Goal: Information Seeking & Learning: Learn about a topic

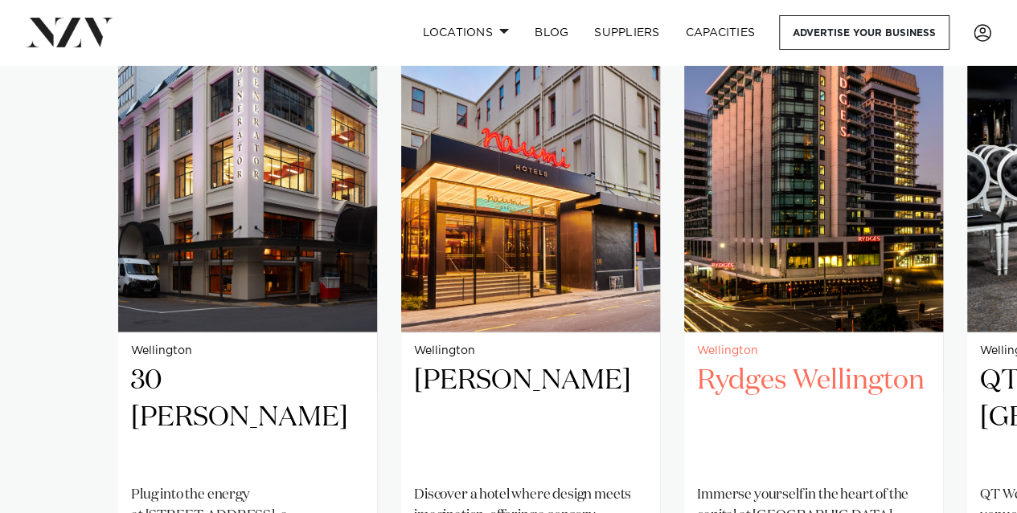
scroll to position [1446, 0]
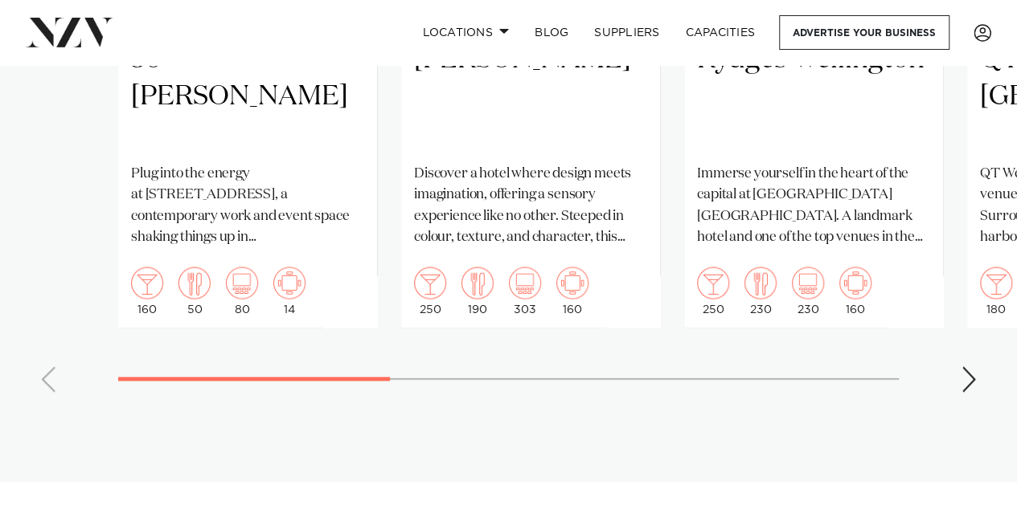
click at [966, 366] on div "Next slide" at bounding box center [968, 379] width 16 height 26
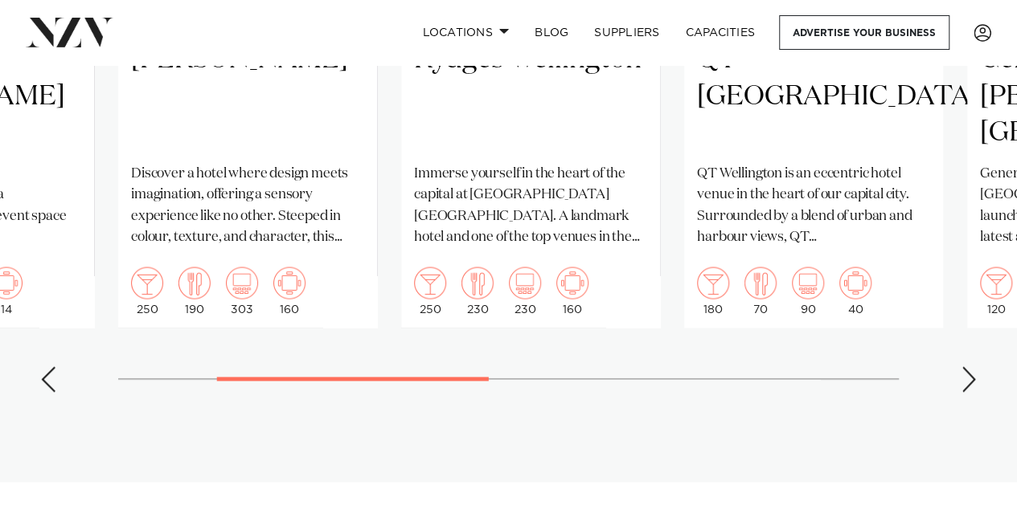
scroll to position [1286, 0]
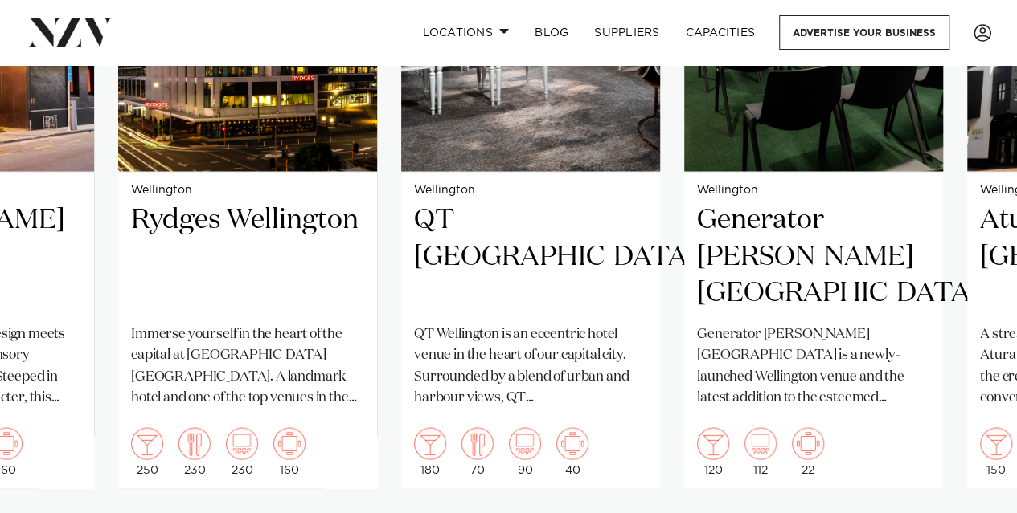
click at [962, 505] on swiper-container "Wellington 30 [PERSON_NAME] Plug into the energy at [STREET_ADDRESS], a contemp…" at bounding box center [508, 195] width 1017 height 742
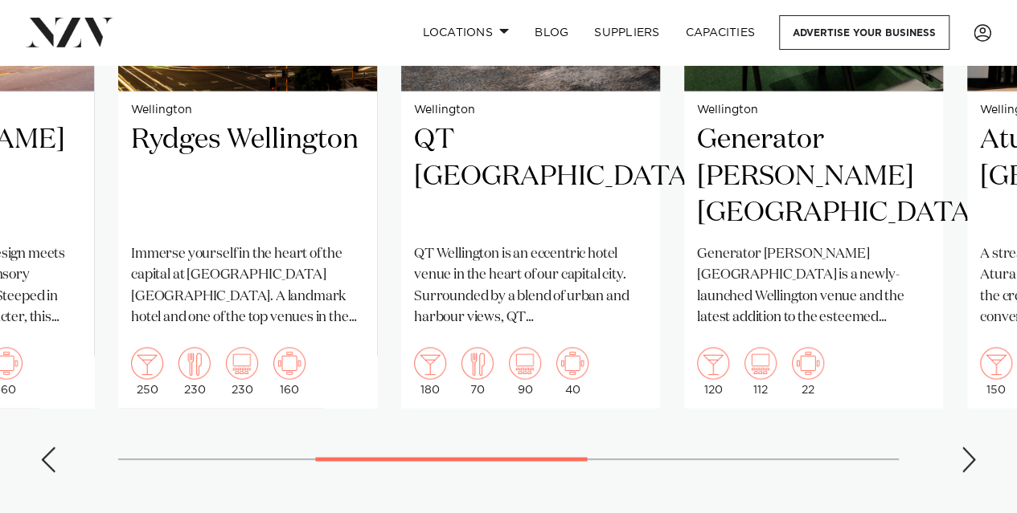
click at [967, 447] on div "Next slide" at bounding box center [968, 460] width 16 height 26
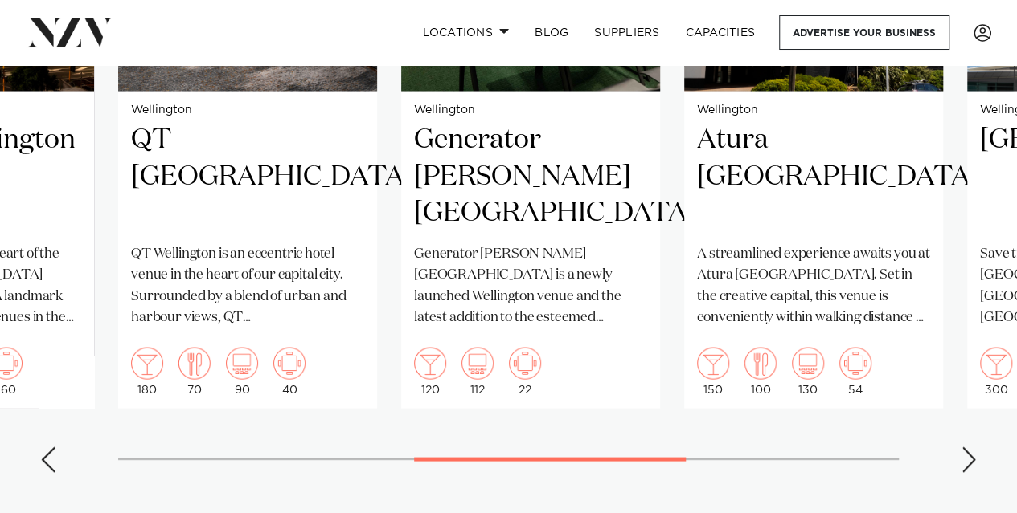
click at [969, 447] on div "Next slide" at bounding box center [968, 460] width 16 height 26
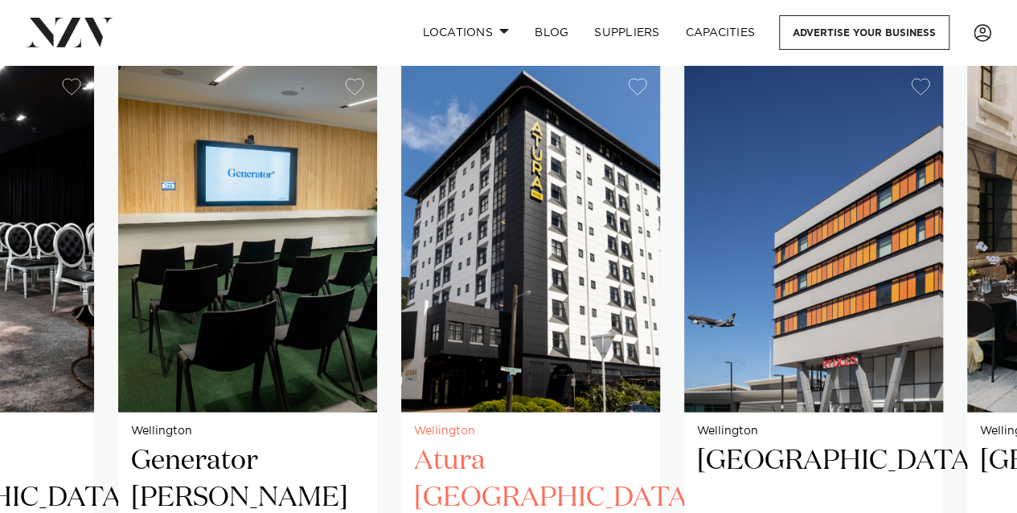
scroll to position [1205, 0]
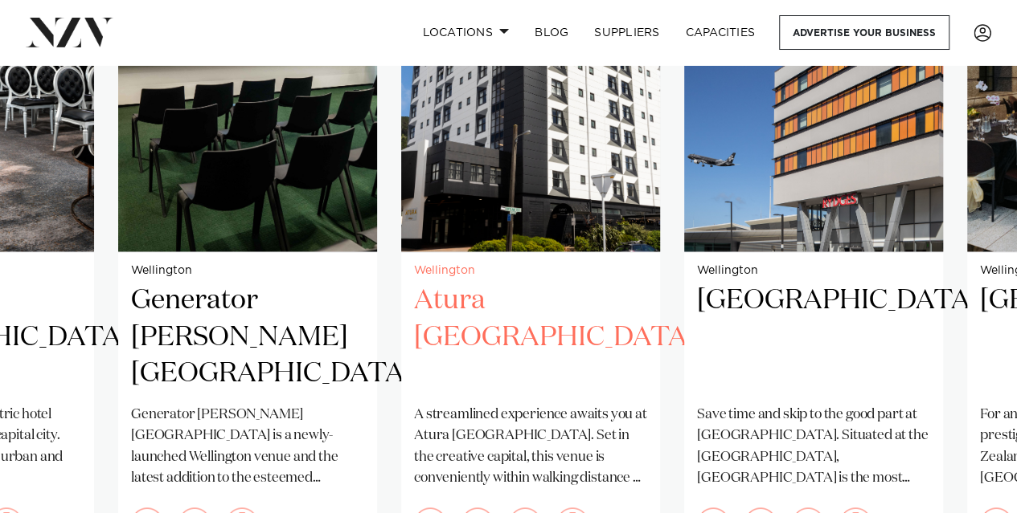
click at [554, 283] on h2 "Atura [GEOGRAPHIC_DATA]" at bounding box center [530, 337] width 233 height 108
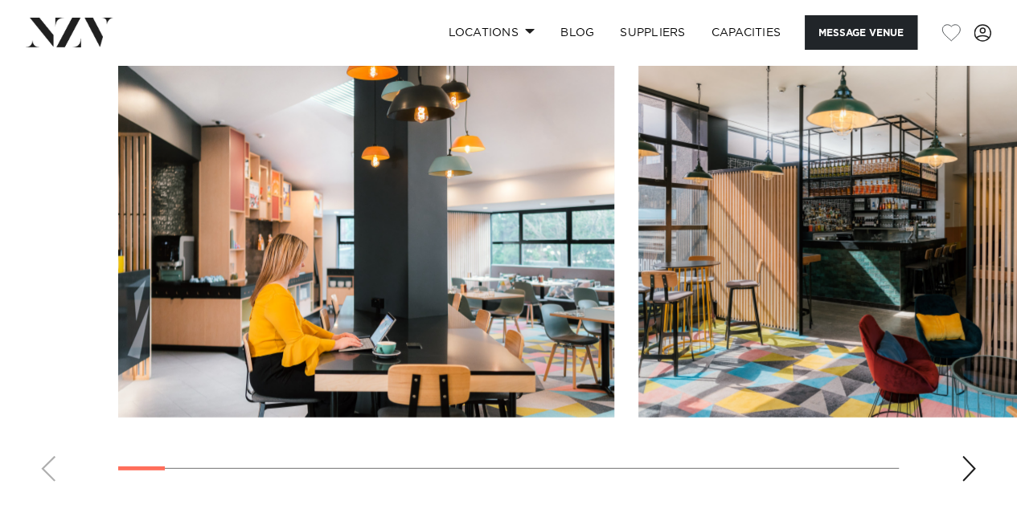
scroll to position [2491, 0]
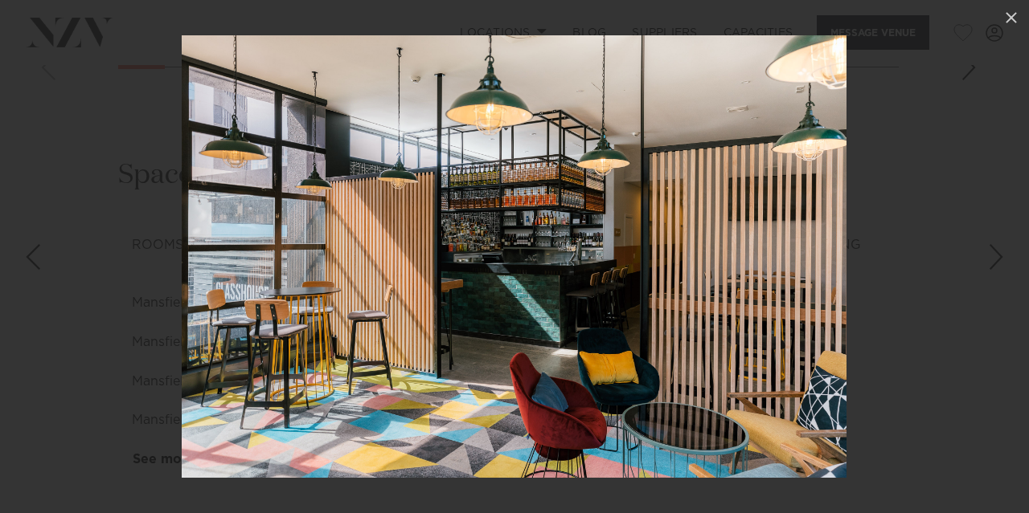
click at [964, 371] on div at bounding box center [514, 256] width 1029 height 513
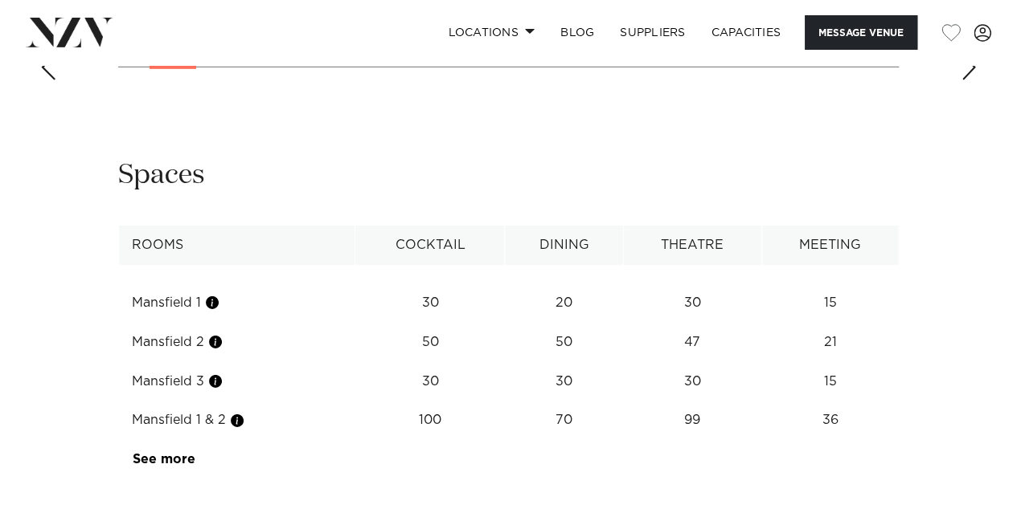
click at [966, 80] on div "Next slide" at bounding box center [968, 68] width 16 height 26
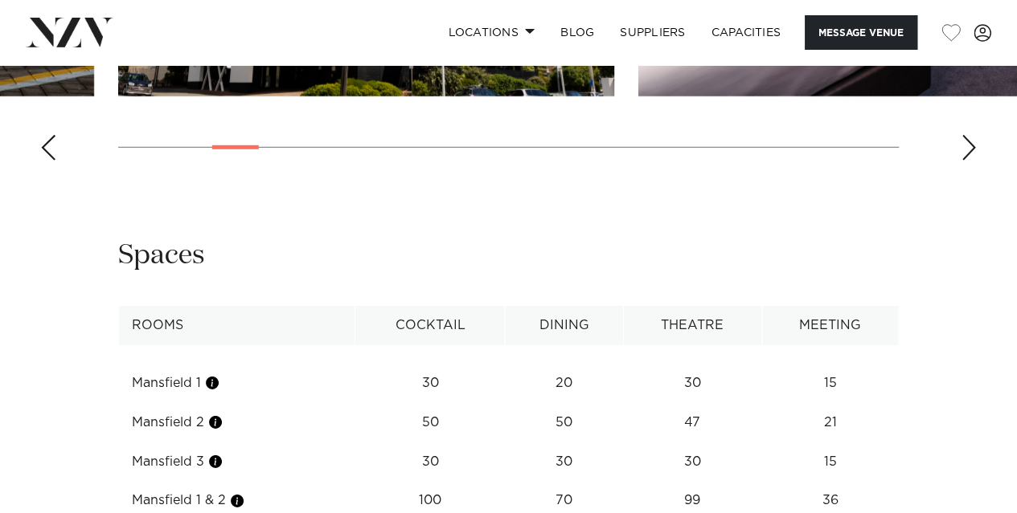
click at [964, 161] on div "Next slide" at bounding box center [968, 148] width 16 height 26
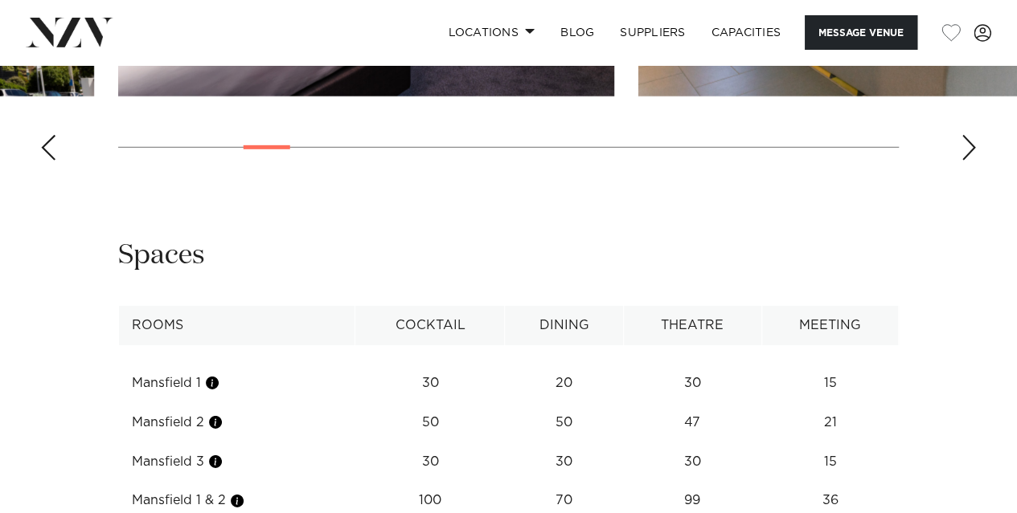
click at [965, 161] on div "Next slide" at bounding box center [968, 148] width 16 height 26
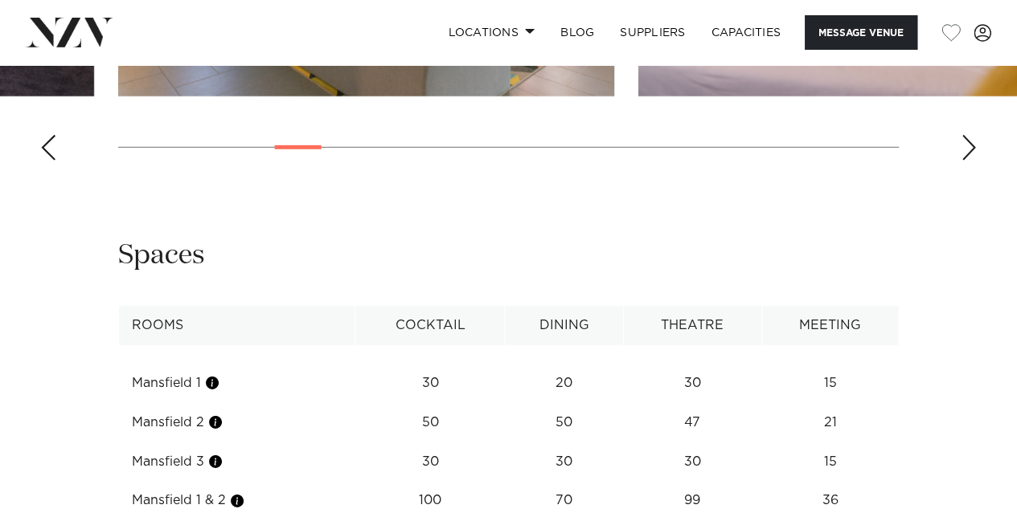
click at [965, 161] on div "Next slide" at bounding box center [968, 148] width 16 height 26
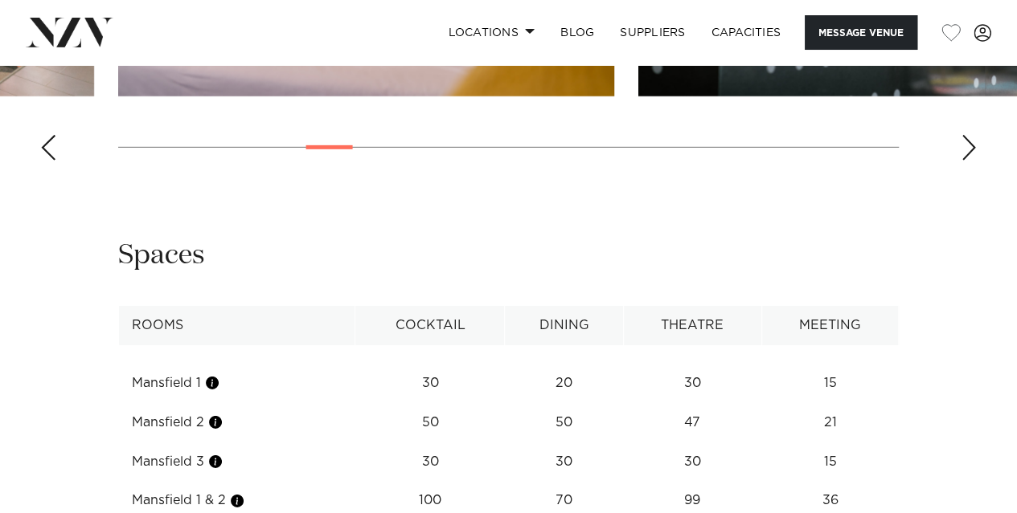
click at [965, 161] on div "Next slide" at bounding box center [968, 148] width 16 height 26
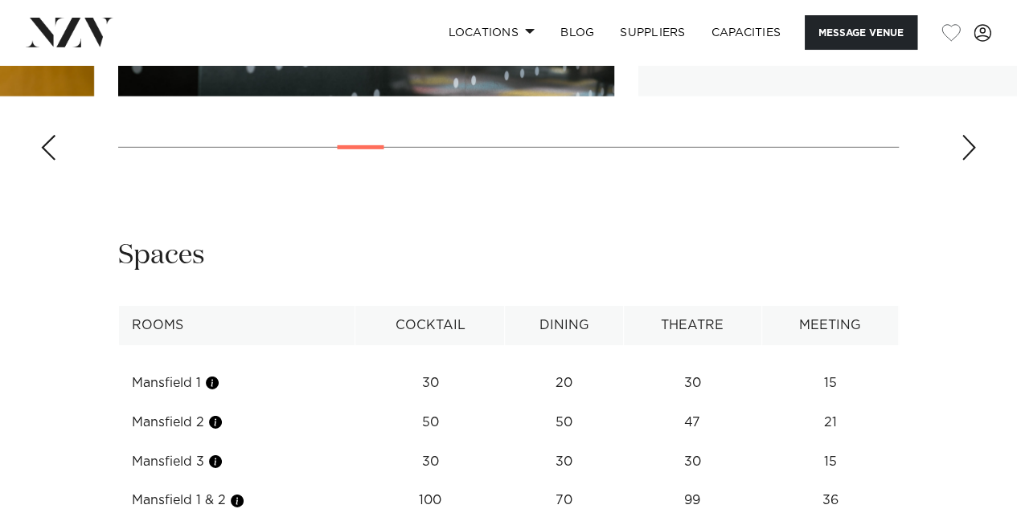
click at [965, 161] on div "Next slide" at bounding box center [968, 148] width 16 height 26
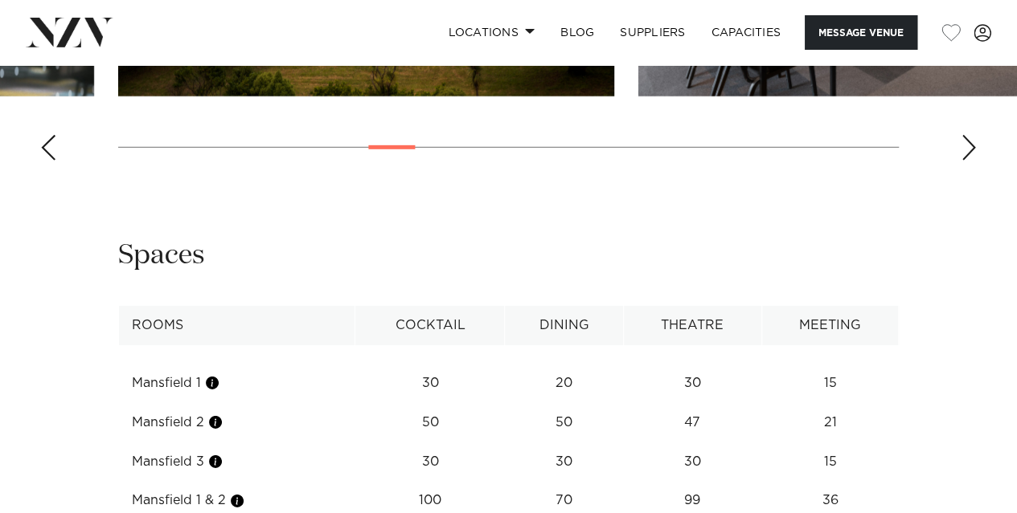
click at [965, 161] on div "Next slide" at bounding box center [968, 148] width 16 height 26
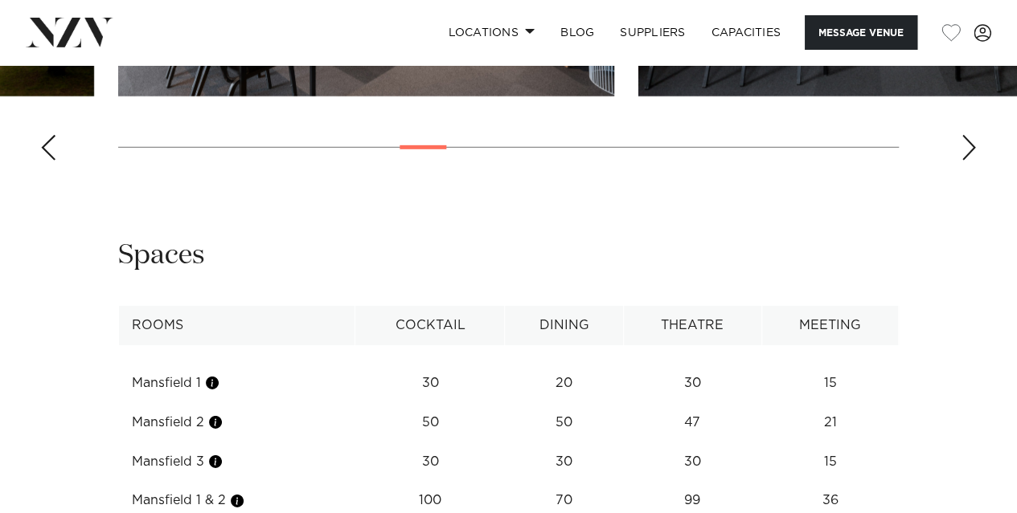
click at [965, 161] on div "Next slide" at bounding box center [968, 148] width 16 height 26
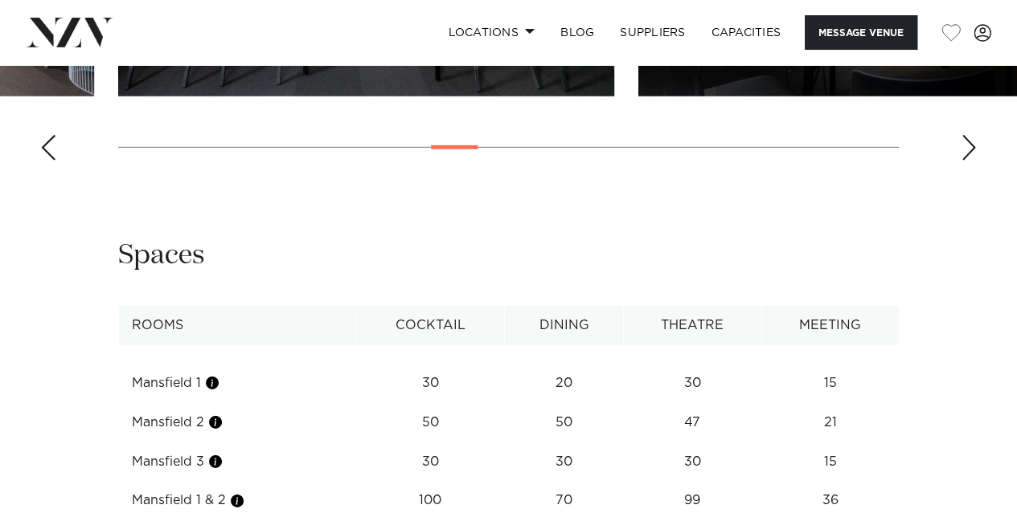
click at [965, 161] on div "Next slide" at bounding box center [968, 148] width 16 height 26
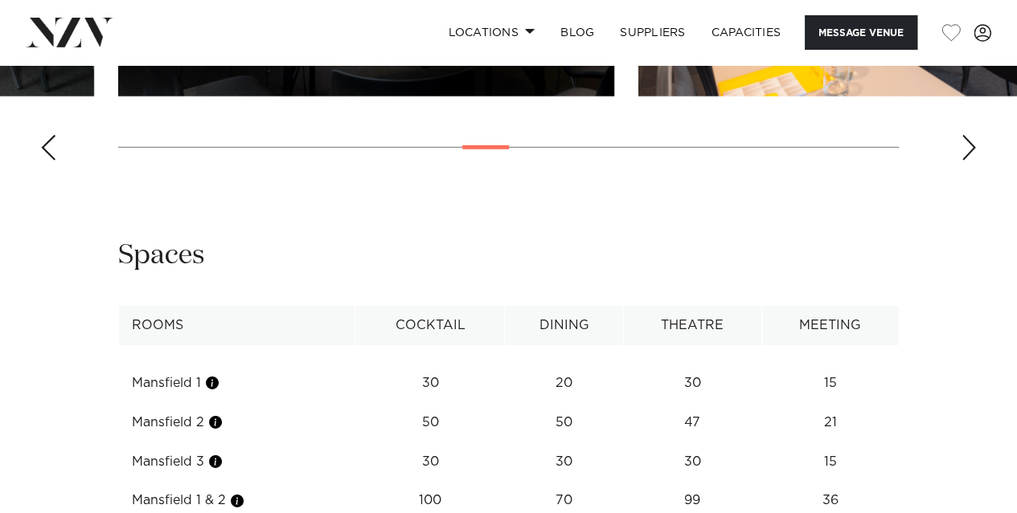
click at [966, 161] on div "Next slide" at bounding box center [968, 148] width 16 height 26
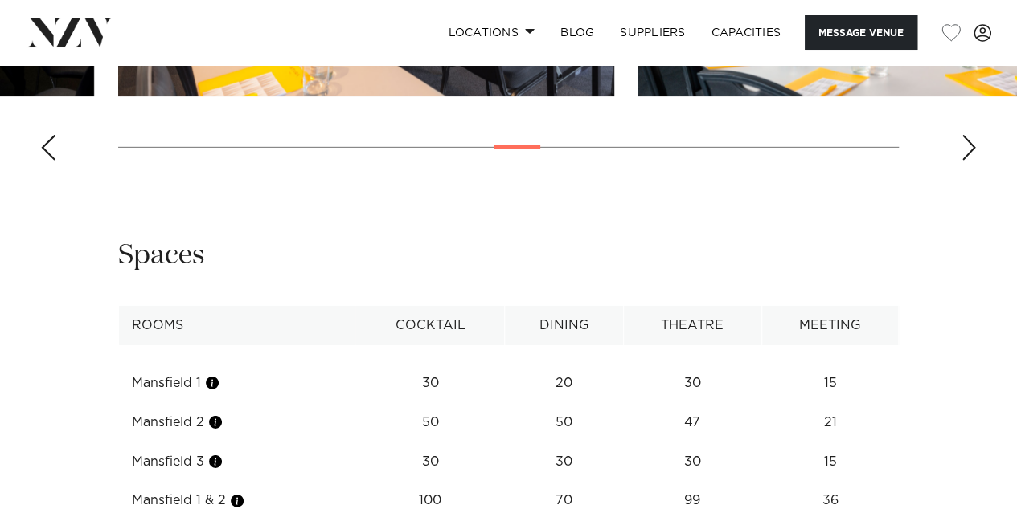
scroll to position [2652, 0]
